Goal: Transaction & Acquisition: Purchase product/service

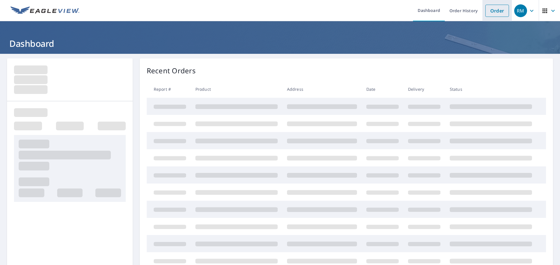
click at [493, 13] on link "Order" at bounding box center [497, 11] width 24 height 12
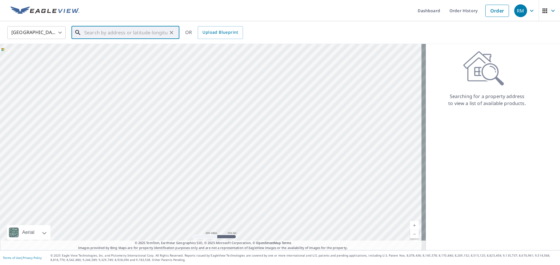
paste input "[STREET_ADDRESS]"
click at [108, 55] on p "[GEOGRAPHIC_DATA]" at bounding box center [129, 56] width 92 height 6
type input "[STREET_ADDRESS]"
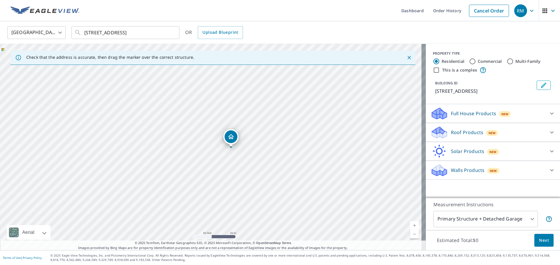
click at [458, 133] on p "Roof Products" at bounding box center [467, 132] width 32 height 7
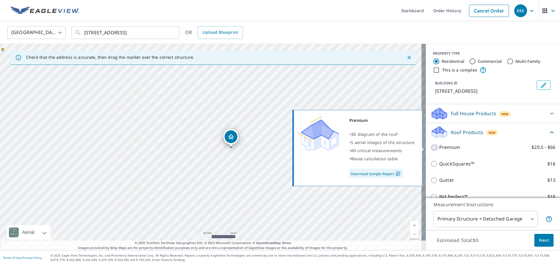
drag, startPoint x: 427, startPoint y: 147, endPoint x: 431, endPoint y: 158, distance: 12.1
click at [430, 147] on input "Premium $20.5 - $66" at bounding box center [434, 147] width 9 height 7
checkbox input "true"
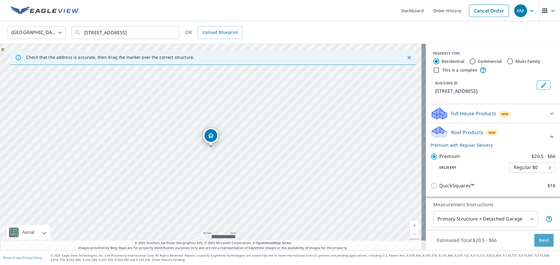
click at [541, 242] on span "Next" at bounding box center [544, 240] width 10 height 7
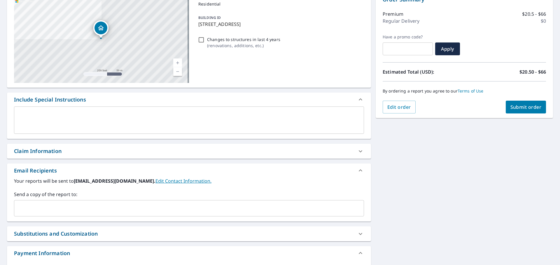
scroll to position [87, 0]
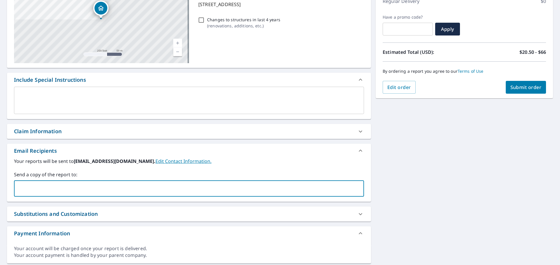
click at [156, 188] on input "text" at bounding box center [185, 188] width 336 height 11
type input "[PERSON_NAME][EMAIL_ADDRESS][PERSON_NAME][DOMAIN_NAME]"
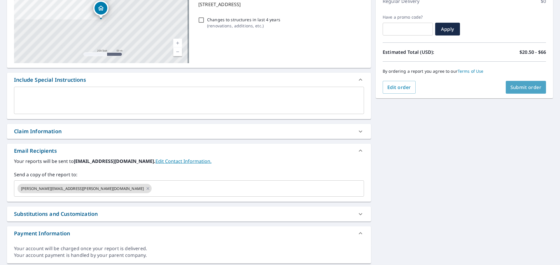
click at [522, 87] on span "Submit order" at bounding box center [525, 87] width 31 height 6
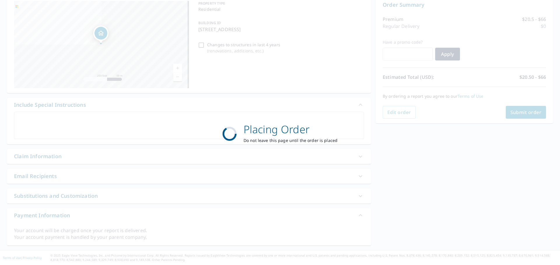
scroll to position [62, 0]
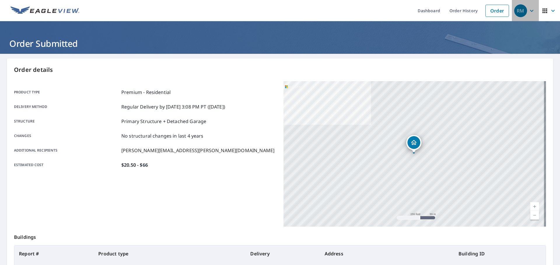
click at [528, 13] on icon "button" at bounding box center [531, 10] width 7 height 7
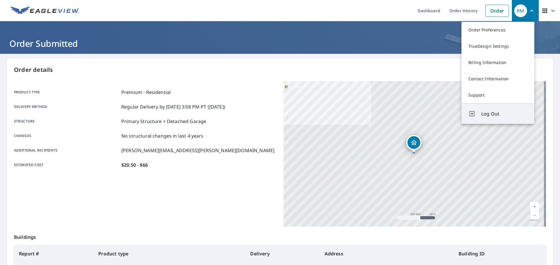
click at [500, 113] on span "Log Out" at bounding box center [504, 113] width 46 height 7
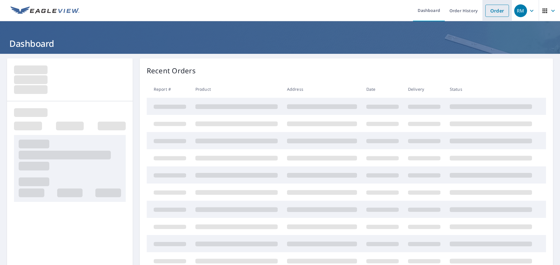
click at [495, 15] on link "Order" at bounding box center [497, 11] width 24 height 12
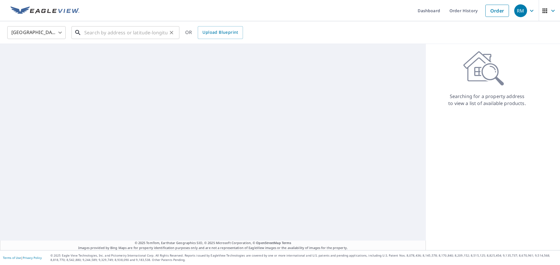
click at [99, 30] on input "text" at bounding box center [125, 32] width 83 height 16
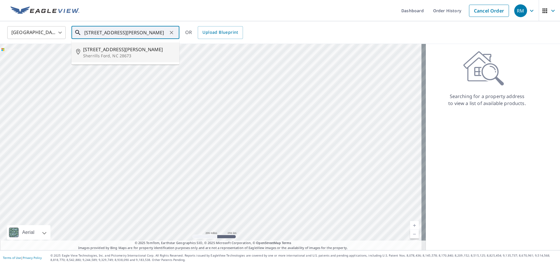
click at [100, 52] on span "7949 Barkley Rd" at bounding box center [129, 49] width 92 height 7
type input "7949 Barkley Rd Sherrills Ford, NC 28673"
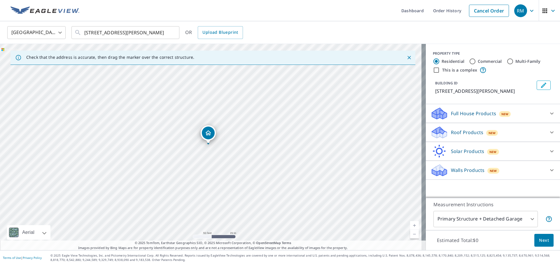
click at [471, 134] on p "Roof Products" at bounding box center [467, 132] width 32 height 7
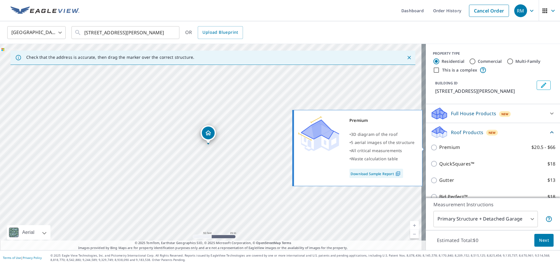
click at [458, 148] on label "Premium $20.5 - $66" at bounding box center [497, 147] width 116 height 7
click at [439, 148] on input "Premium $20.5 - $66" at bounding box center [434, 147] width 9 height 7
checkbox input "true"
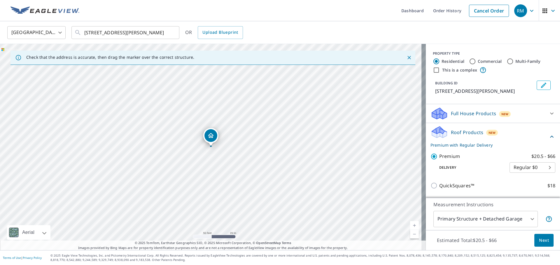
click at [539, 240] on span "Next" at bounding box center [544, 240] width 10 height 7
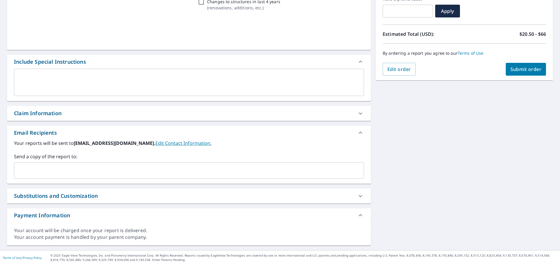
scroll to position [105, 0]
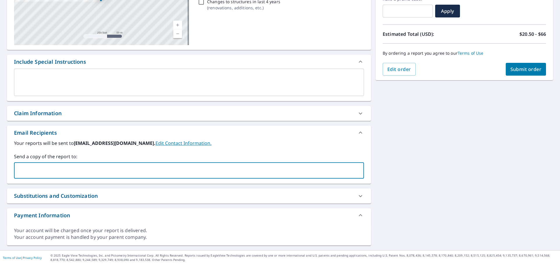
click at [103, 173] on input "text" at bounding box center [185, 170] width 336 height 11
type input "[PERSON_NAME][EMAIL_ADDRESS][PERSON_NAME][DOMAIN_NAME]"
click at [516, 66] on span "Submit order" at bounding box center [525, 69] width 31 height 6
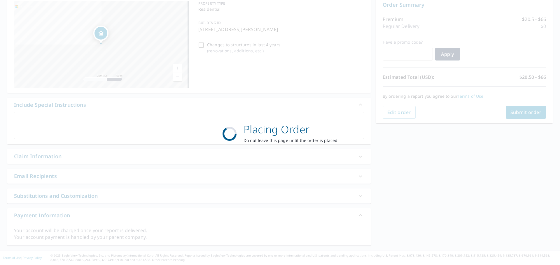
scroll to position [62, 0]
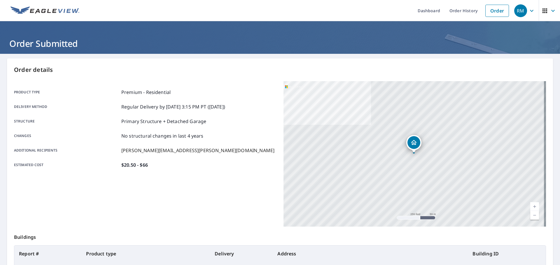
click at [528, 13] on icon "button" at bounding box center [531, 10] width 7 height 7
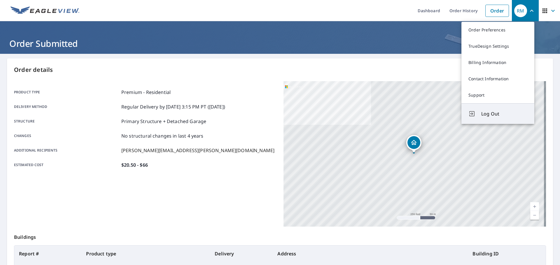
click at [508, 113] on span "Log Out" at bounding box center [504, 113] width 46 height 7
